Goal: Information Seeking & Learning: Learn about a topic

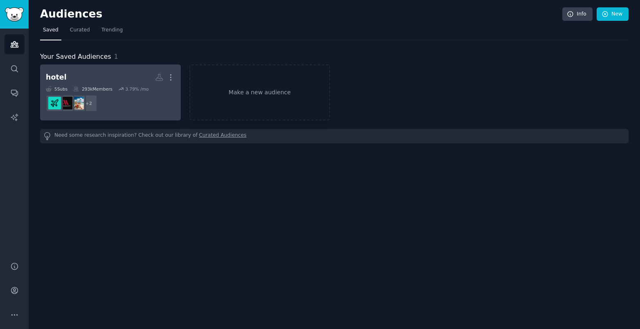
click at [119, 72] on h2 "hotel More" at bounding box center [110, 77] width 129 height 14
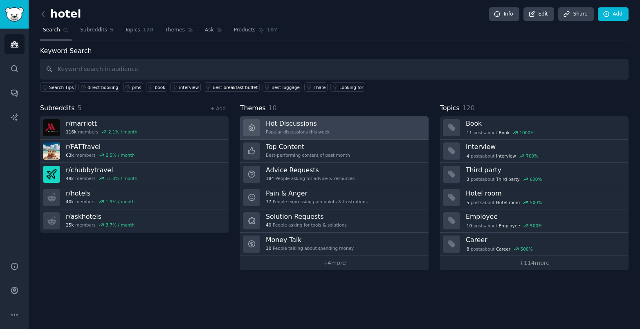
click at [326, 122] on h3 "Hot Discussions" at bounding box center [298, 123] width 64 height 9
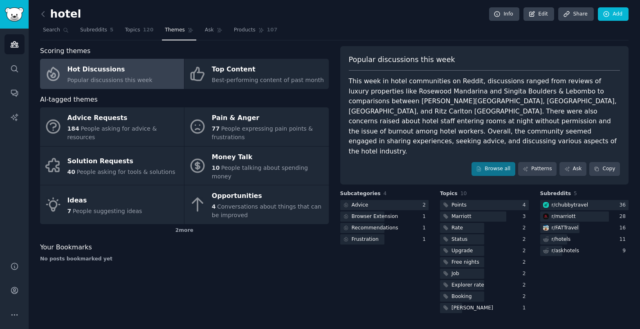
click at [277, 283] on div "Scoring themes Hot Discussions Popular discussions this week Top Content Best-p…" at bounding box center [184, 180] width 289 height 269
click at [12, 72] on icon "Sidebar" at bounding box center [14, 69] width 9 height 9
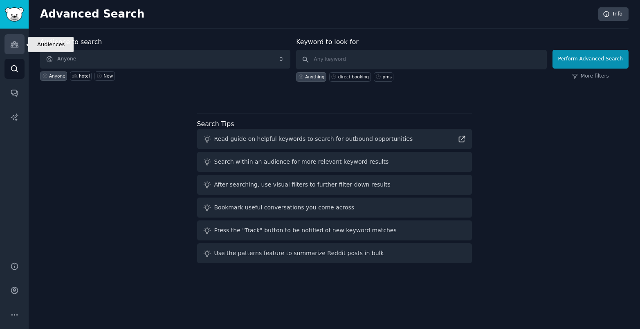
click at [16, 41] on icon "Sidebar" at bounding box center [14, 44] width 9 height 9
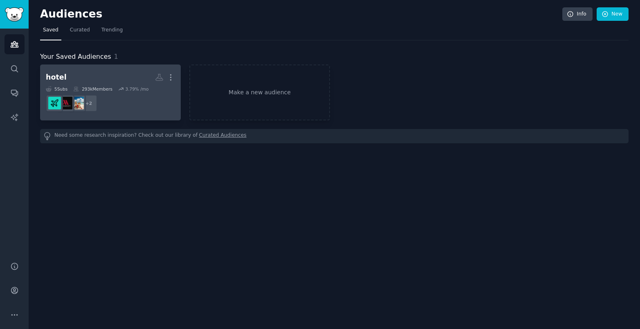
click at [97, 74] on h2 "hotel More" at bounding box center [110, 77] width 129 height 14
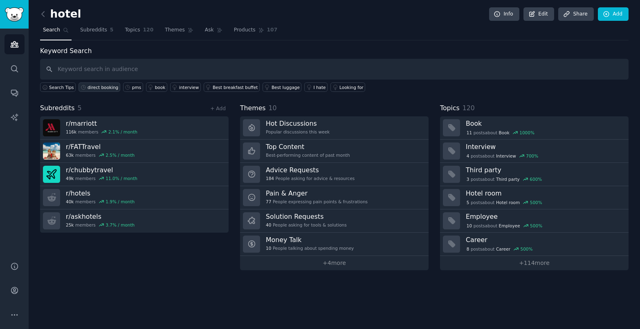
click at [96, 85] on div "direct booking" at bounding box center [102, 88] width 31 height 6
